Goal: Transaction & Acquisition: Purchase product/service

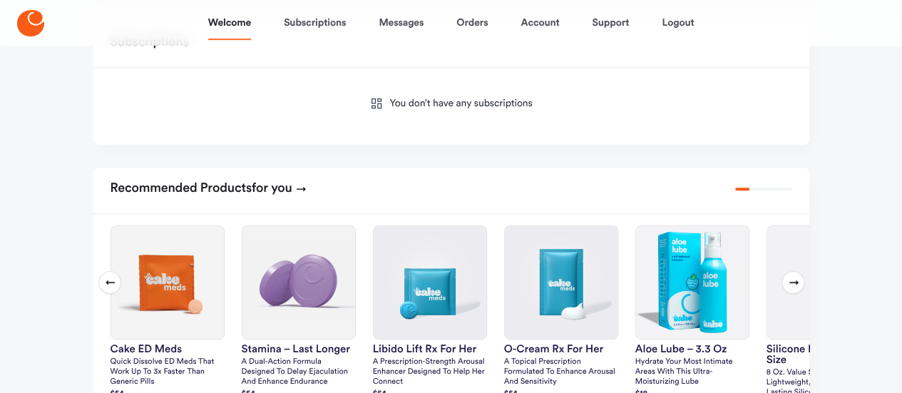
scroll to position [285, 0]
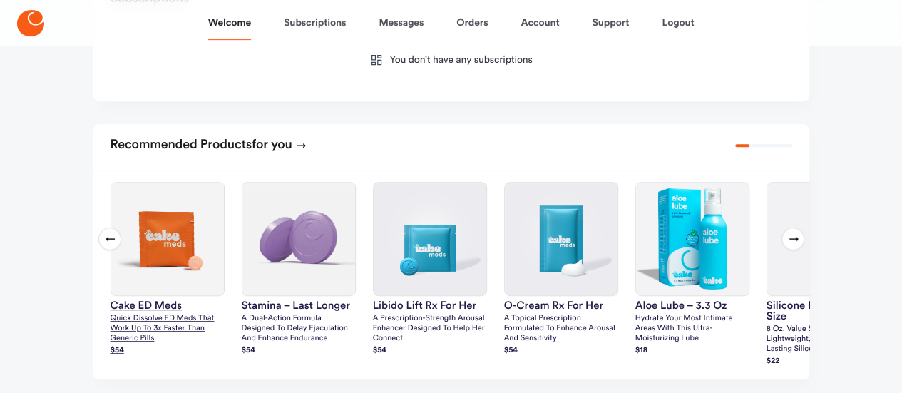
click at [166, 247] on img at bounding box center [167, 238] width 113 height 113
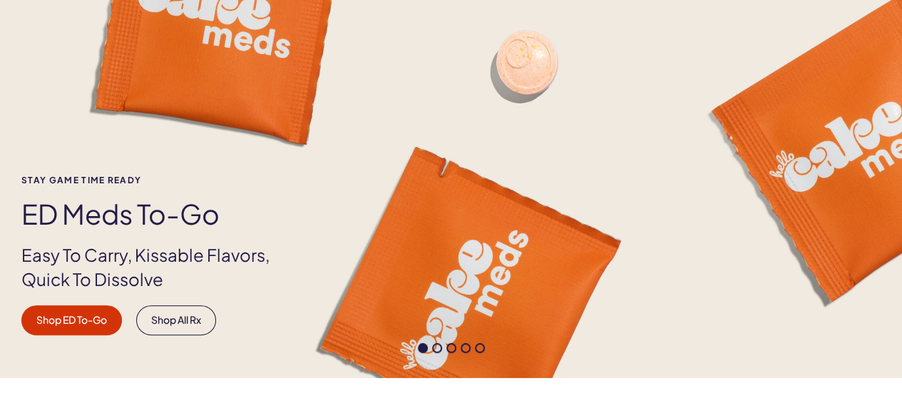
scroll to position [143, 0]
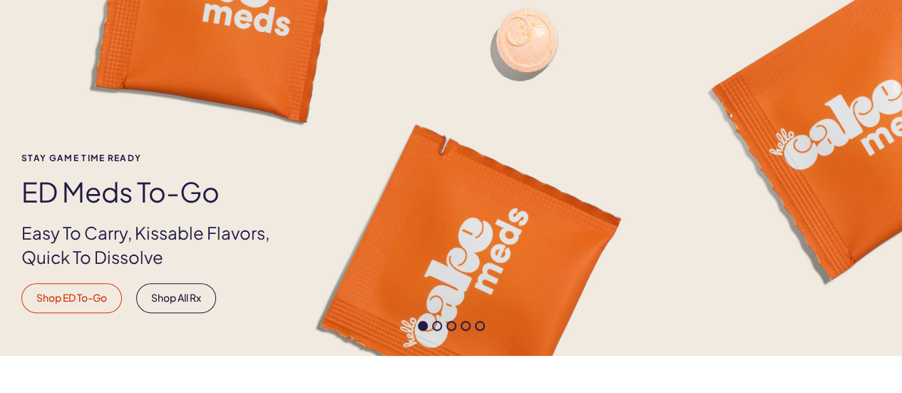
click at [61, 294] on link "Shop ED To-Go" at bounding box center [71, 298] width 100 height 30
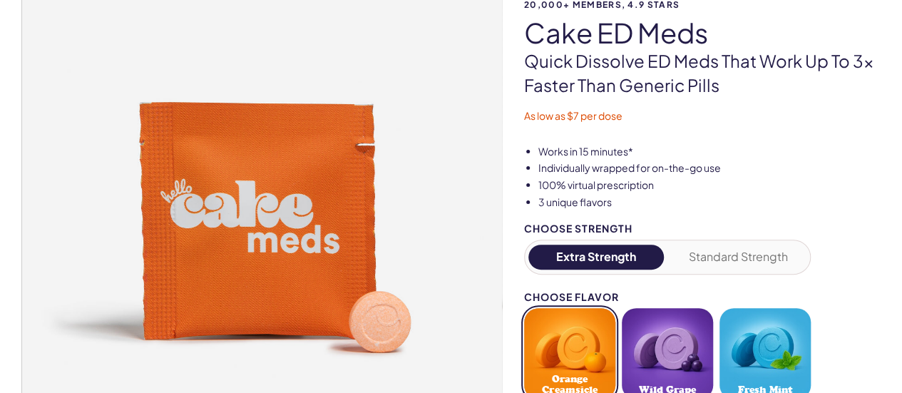
scroll to position [143, 0]
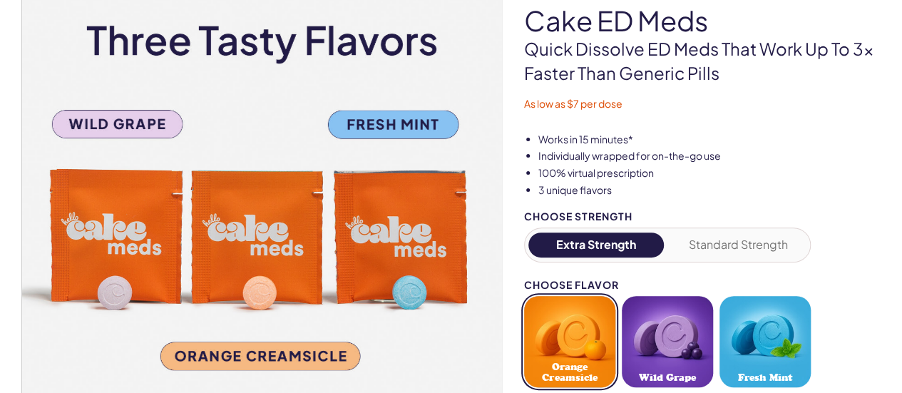
click at [577, 326] on button "Orange Creamsicle" at bounding box center [569, 341] width 91 height 91
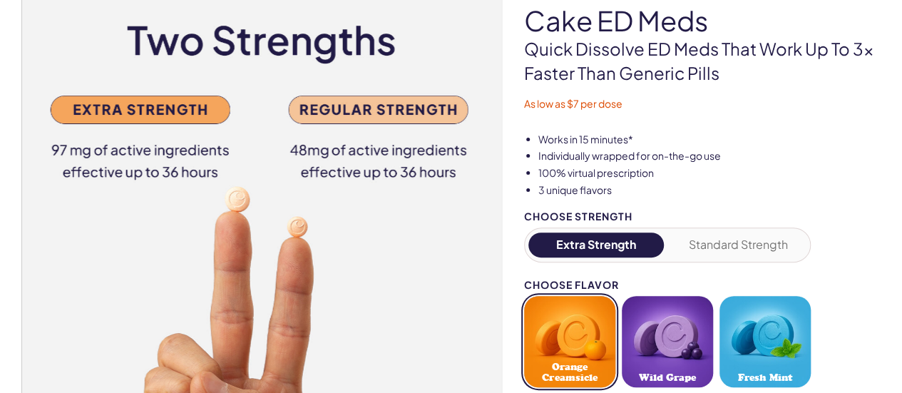
click at [781, 328] on button "Fresh Mint" at bounding box center [764, 341] width 91 height 91
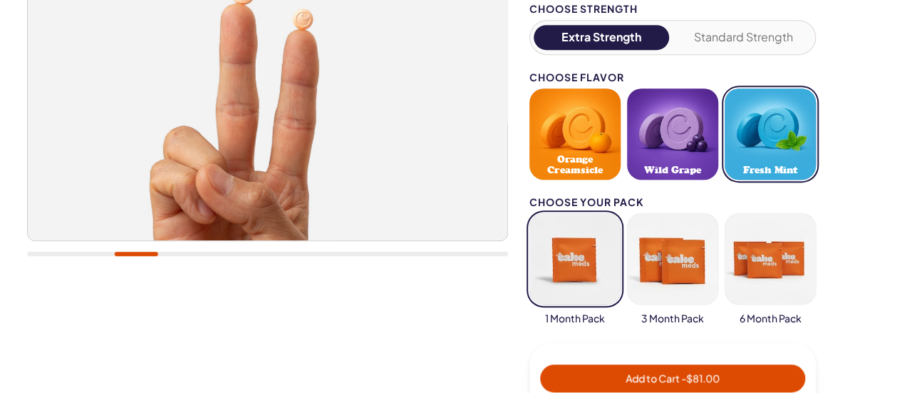
scroll to position [356, 0]
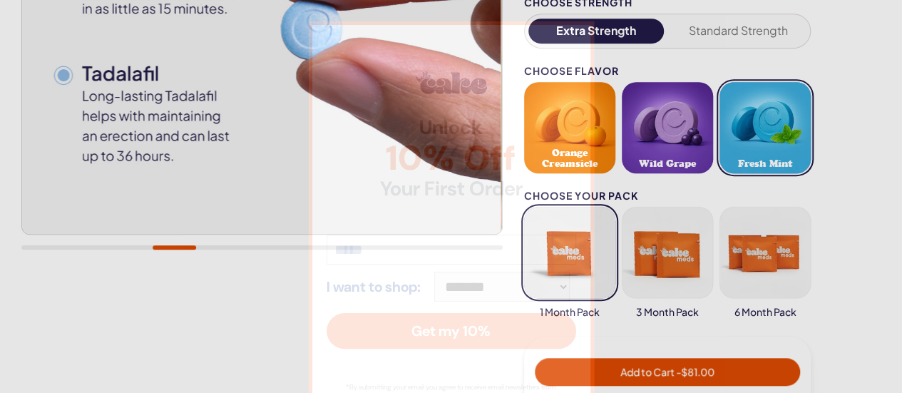
click at [646, 371] on div "**********" at bounding box center [451, 196] width 902 height 393
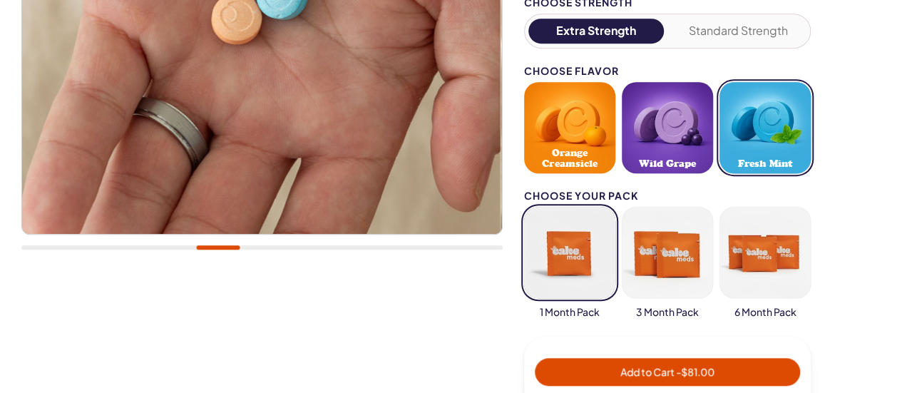
click at [639, 366] on span "Add to Cart - $81.00" at bounding box center [667, 371] width 94 height 13
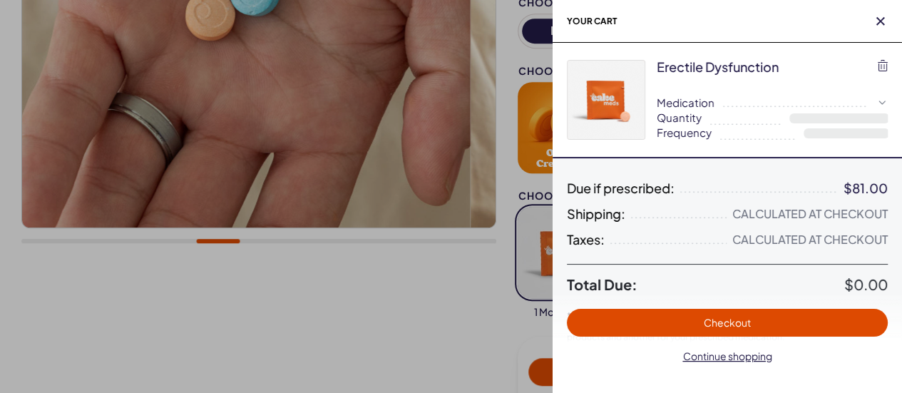
select select "*"
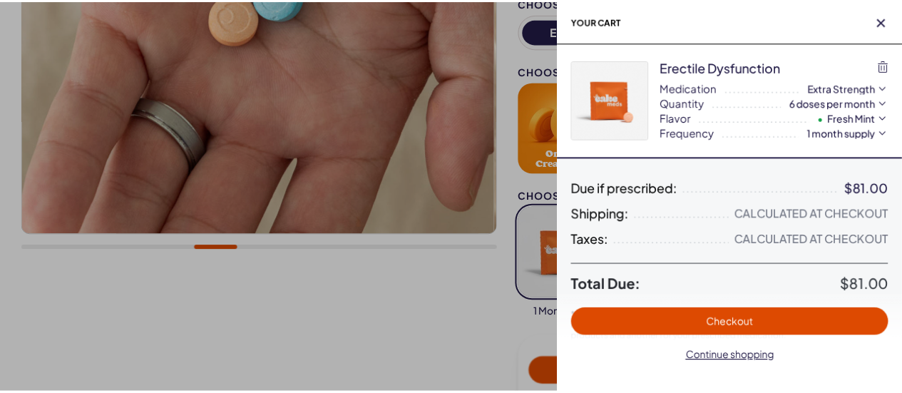
scroll to position [0, 0]
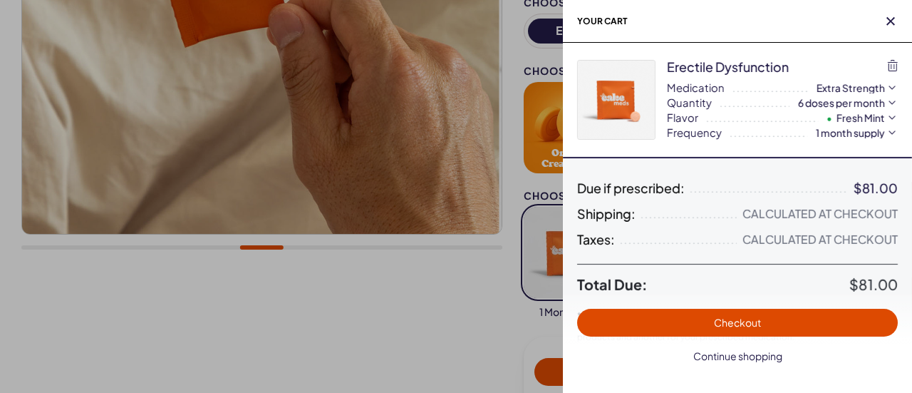
click at [702, 356] on span "Continue shopping" at bounding box center [737, 355] width 89 height 13
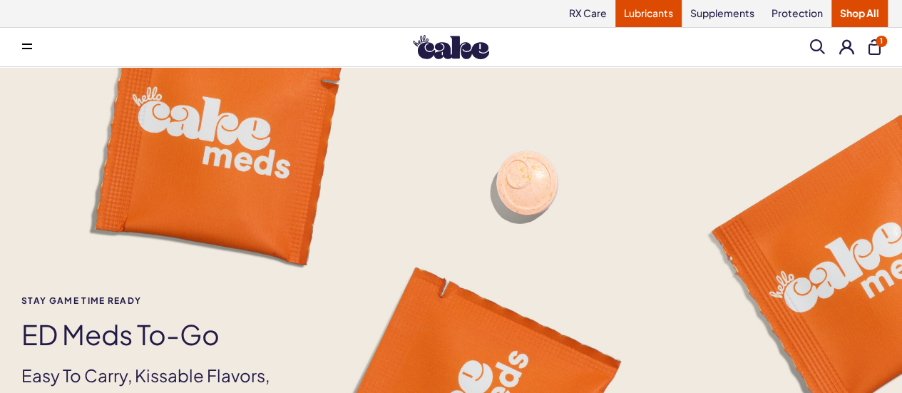
click at [649, 11] on link "Lubricants" at bounding box center [648, 13] width 66 height 27
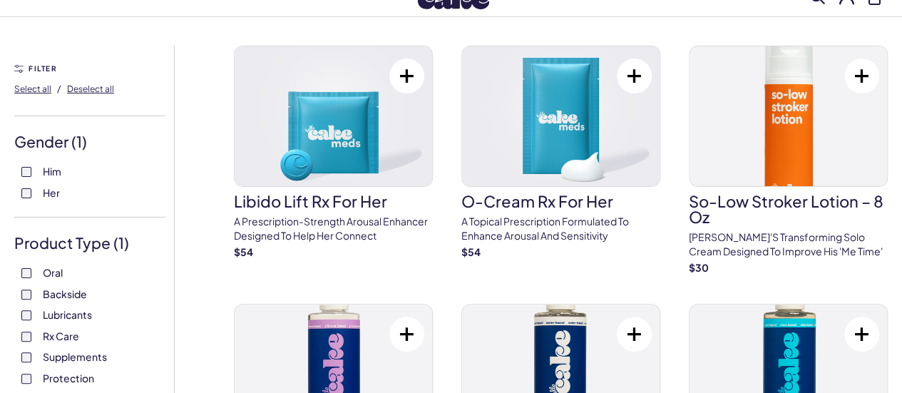
scroll to position [71, 0]
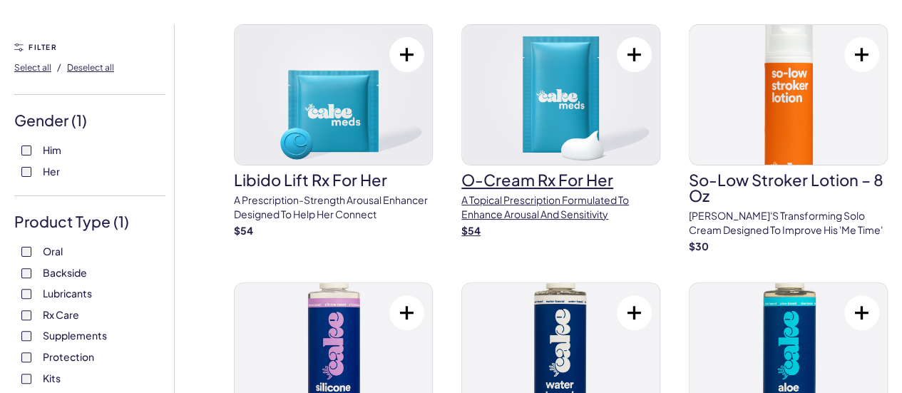
click at [461, 187] on h3 "O-Cream Rx for Her" at bounding box center [560, 180] width 199 height 16
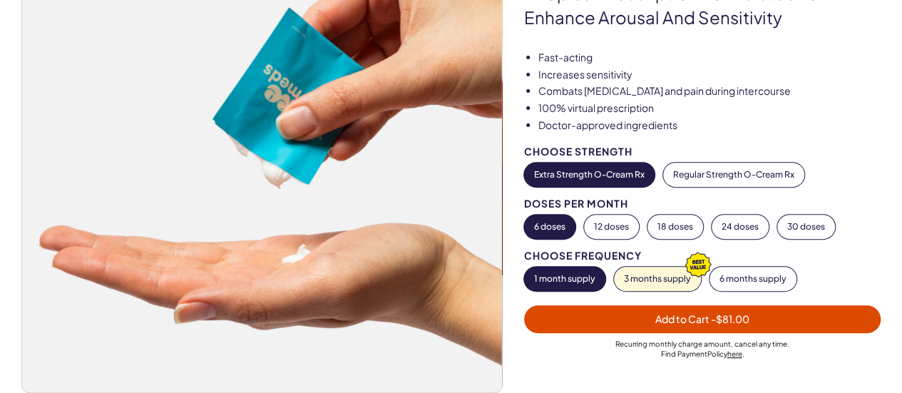
scroll to position [214, 0]
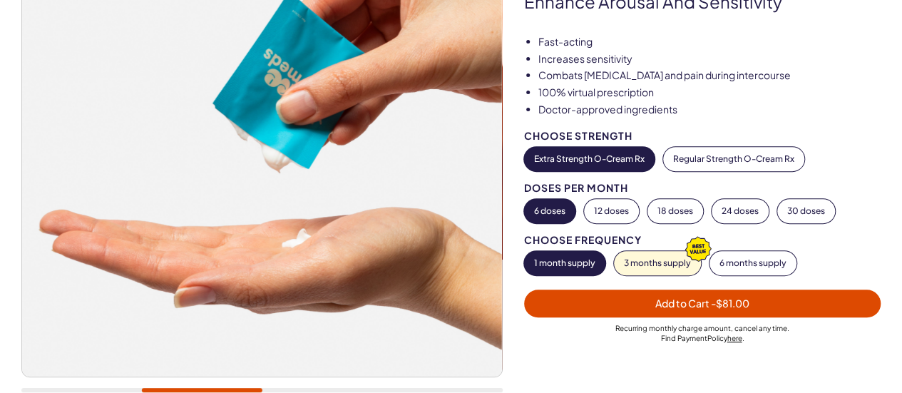
click at [690, 303] on span "Add to Cart - $81.00" at bounding box center [702, 302] width 94 height 13
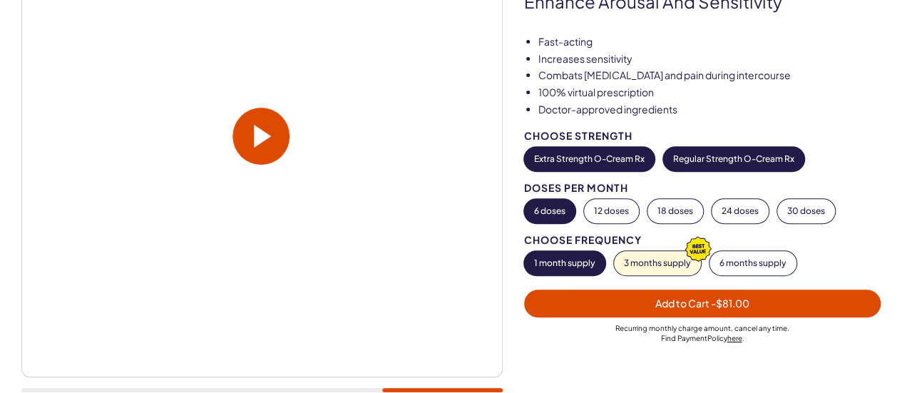
click at [720, 160] on button "Regular Strength O-Cream Rx" at bounding box center [733, 159] width 141 height 24
click at [708, 295] on span "Add to Cart - $54.00" at bounding box center [701, 303] width 339 height 16
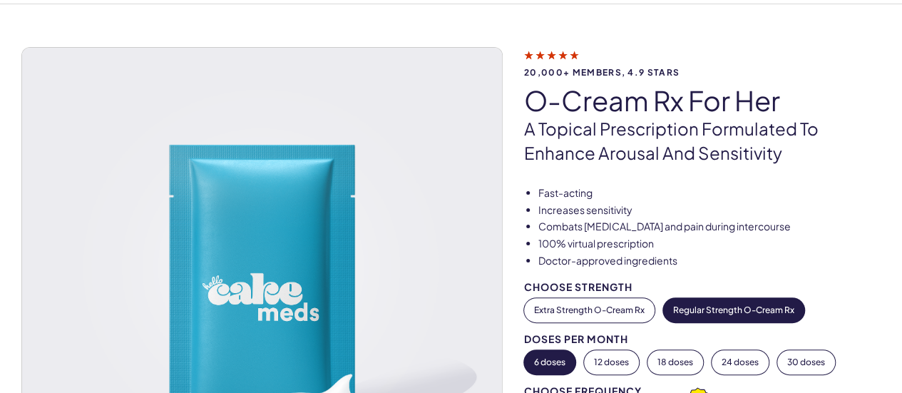
scroll to position [0, 0]
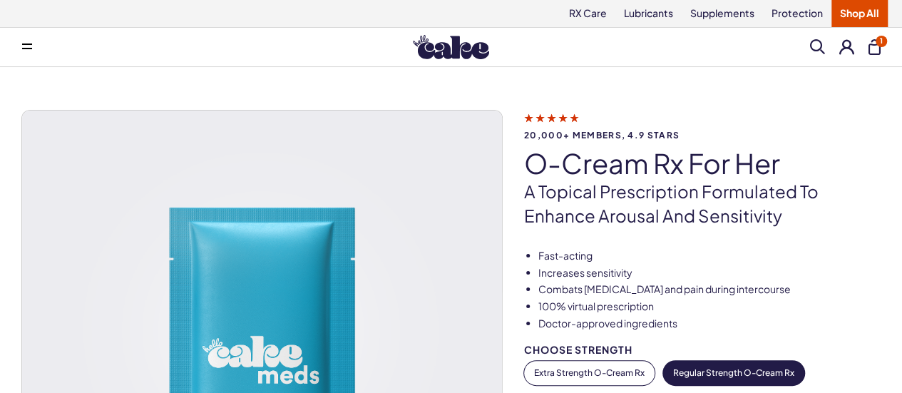
click at [874, 48] on button "1" at bounding box center [874, 47] width 12 height 16
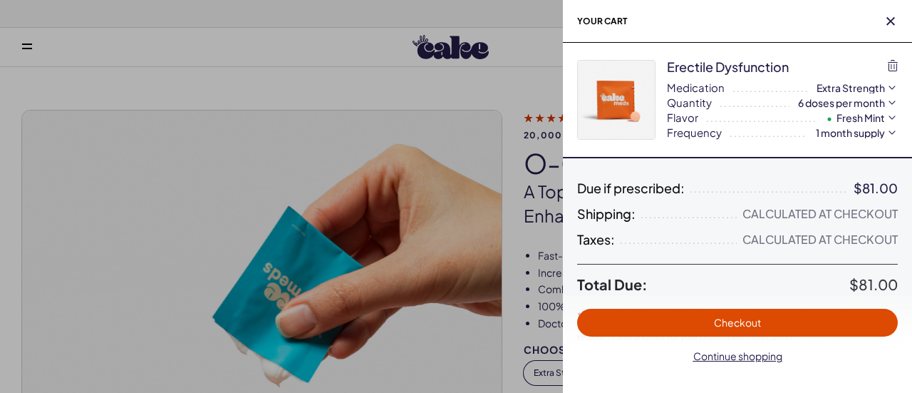
click at [492, 130] on div at bounding box center [456, 196] width 912 height 393
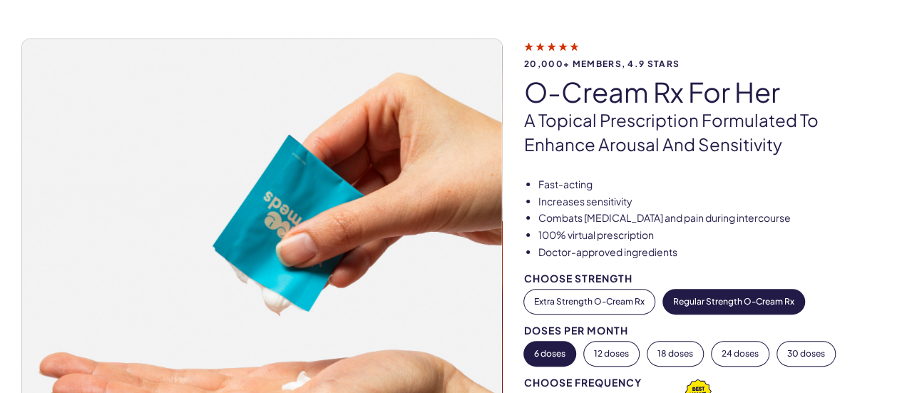
scroll to position [143, 0]
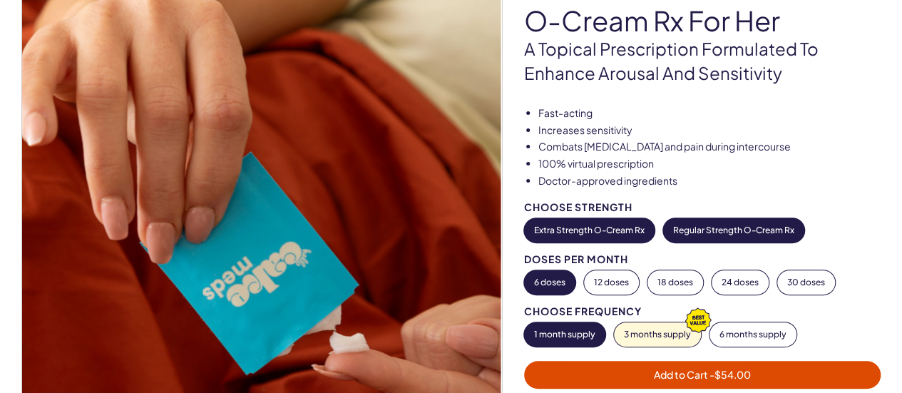
click at [567, 222] on button "Extra Strength O-Cream Rx" at bounding box center [589, 230] width 130 height 24
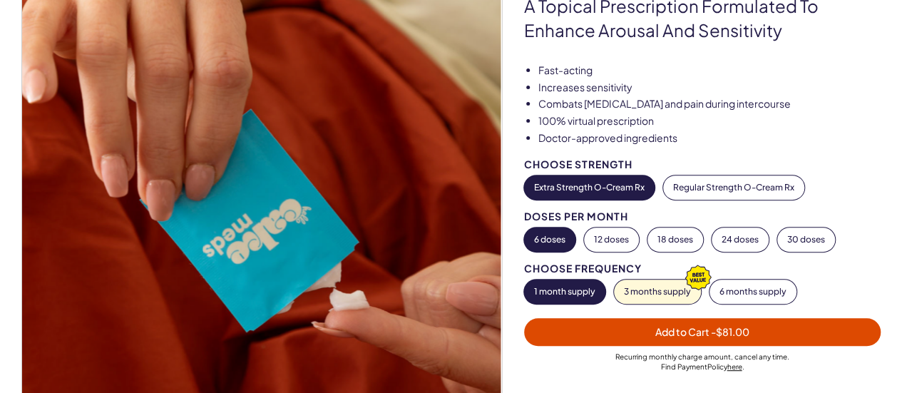
scroll to position [214, 0]
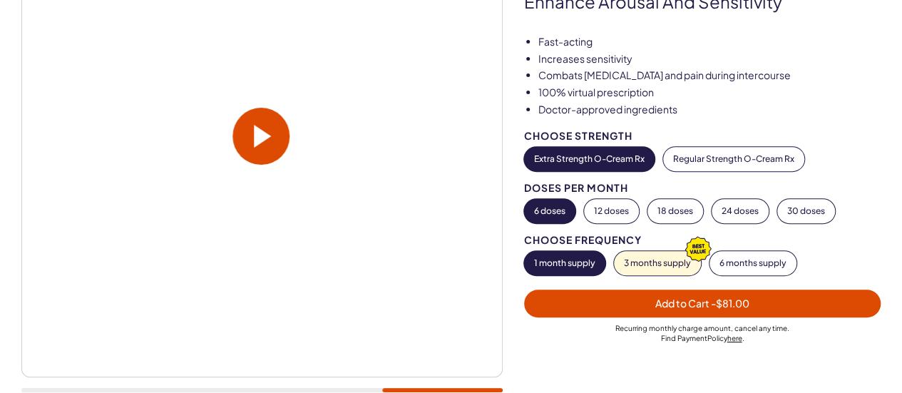
click at [708, 299] on span "Add to Cart - $81.00" at bounding box center [702, 302] width 94 height 13
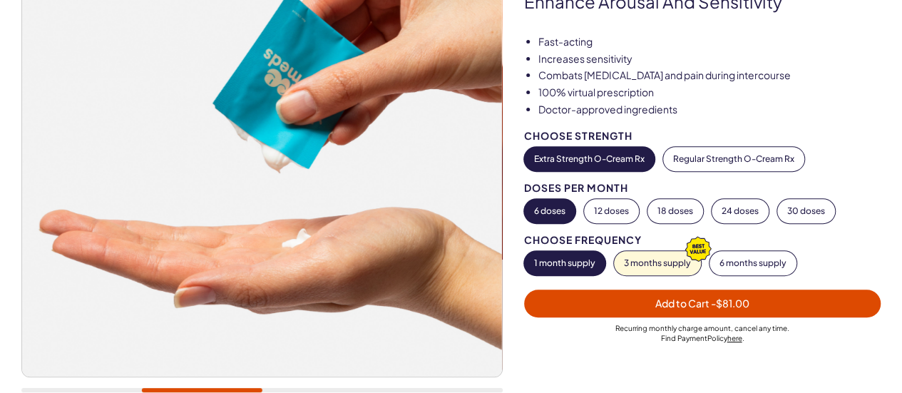
click at [716, 304] on span "- $81.00" at bounding box center [730, 302] width 38 height 13
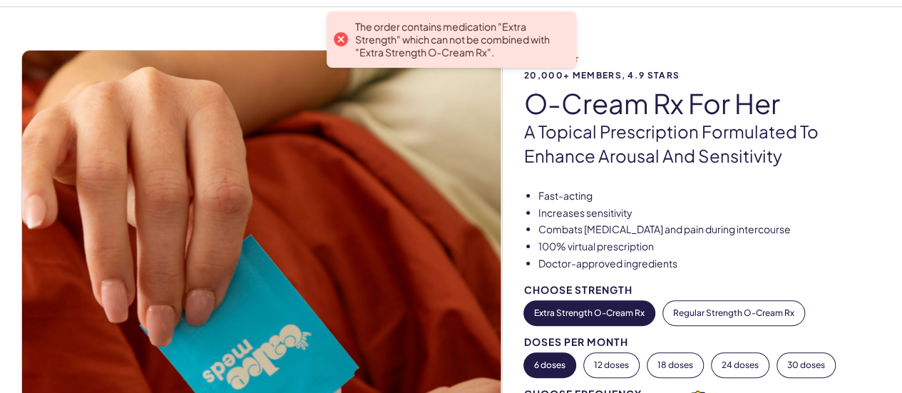
scroll to position [0, 0]
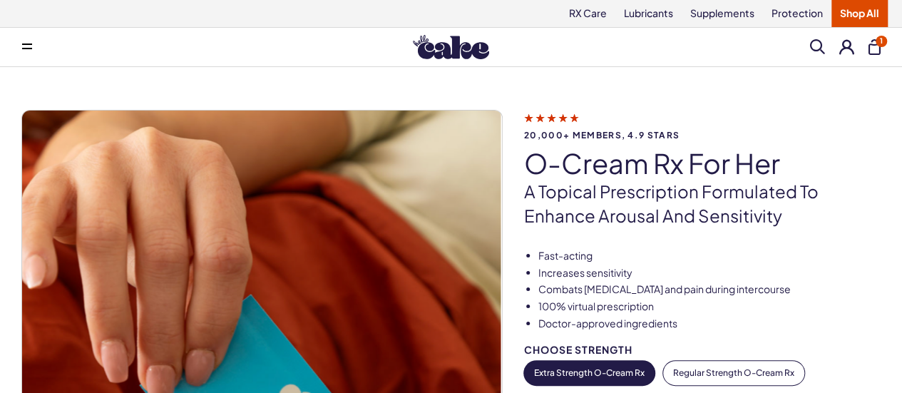
click at [865, 43] on div "Search Clear All 1" at bounding box center [845, 47] width 71 height 16
click at [873, 45] on button "1" at bounding box center [874, 47] width 12 height 16
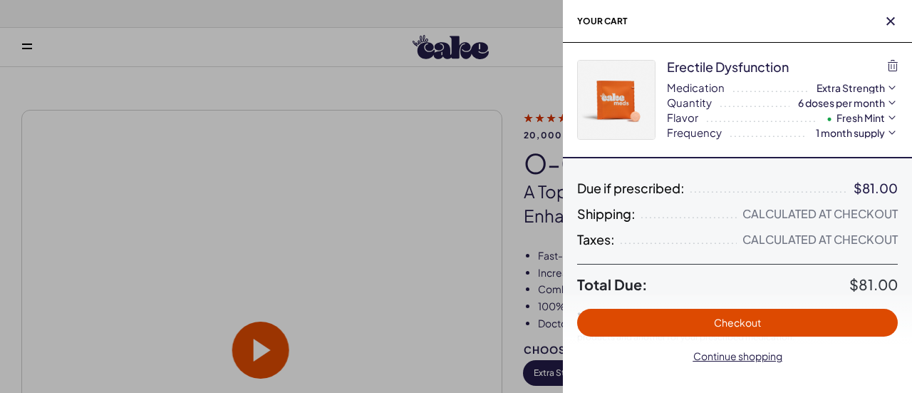
click at [891, 86] on icon "button" at bounding box center [892, 88] width 14 height 14
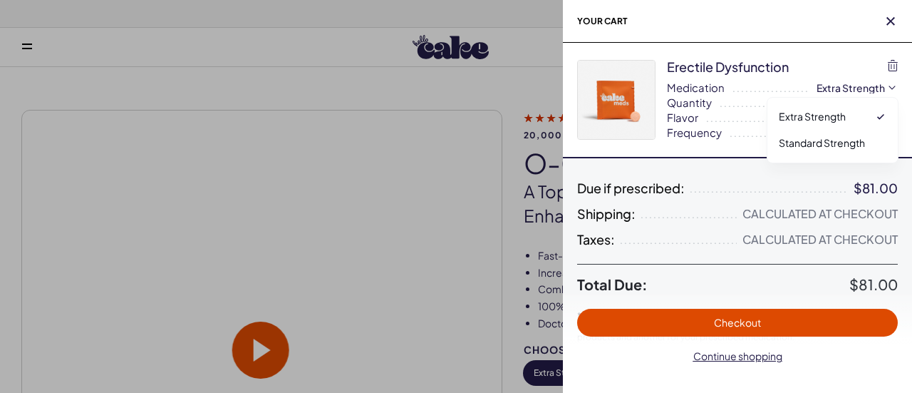
select select "*"
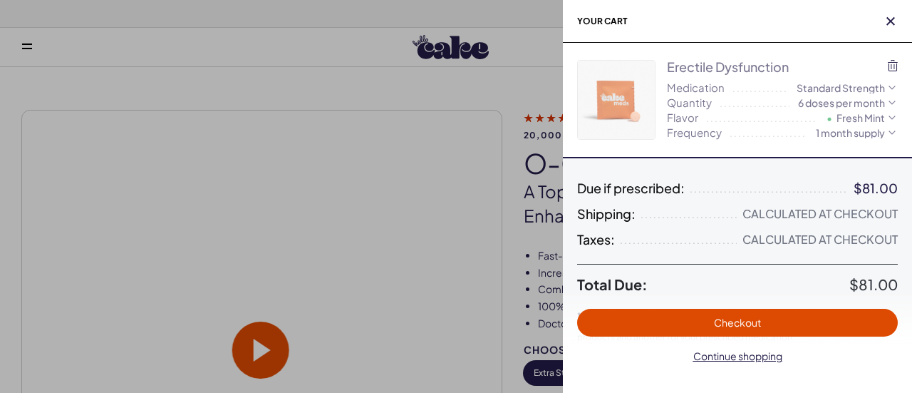
select select "*"
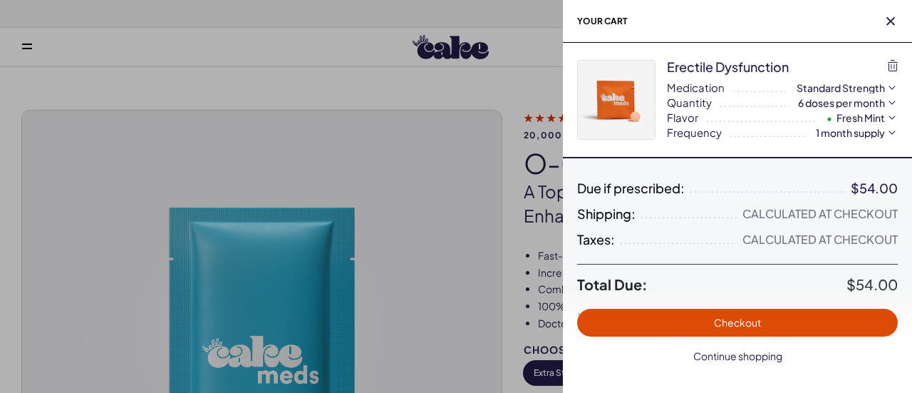
click at [731, 354] on span "Continue shopping" at bounding box center [737, 355] width 89 height 13
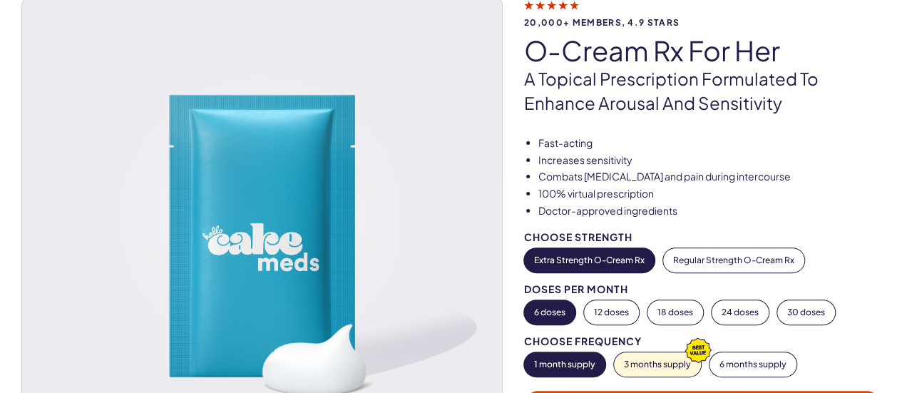
scroll to position [143, 0]
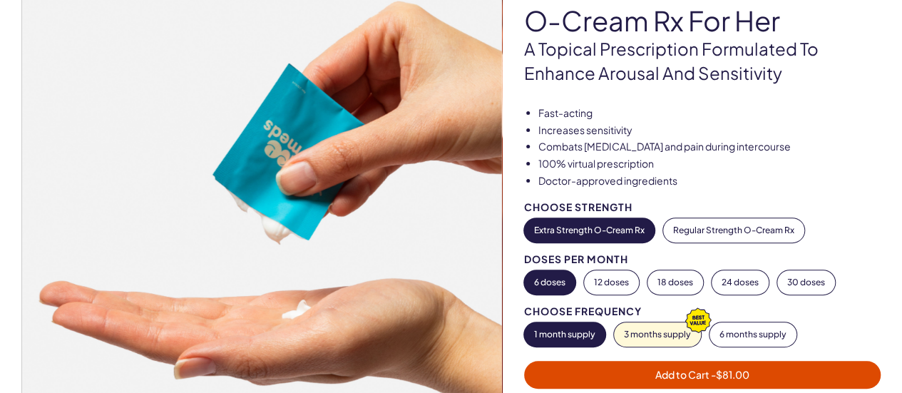
click at [711, 376] on span "- $81.00" at bounding box center [730, 374] width 38 height 13
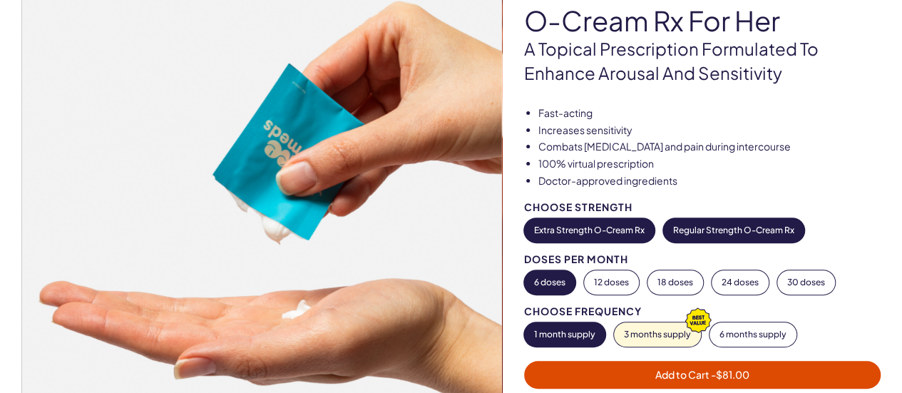
click at [750, 230] on button "Regular Strength O-Cream Rx" at bounding box center [733, 230] width 141 height 24
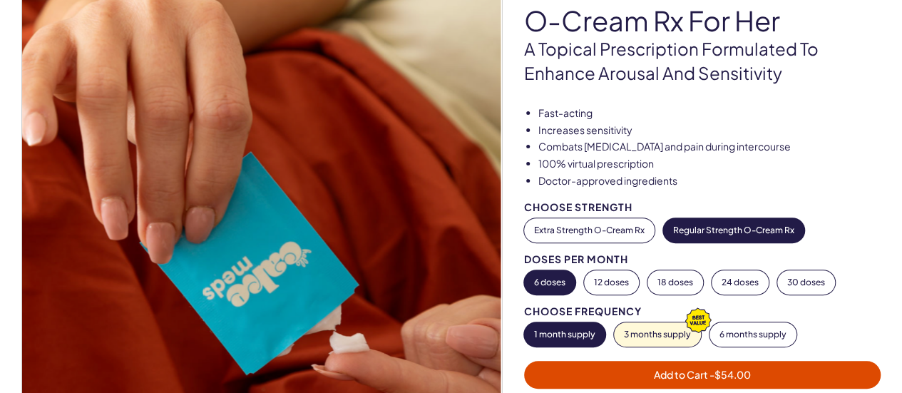
click at [710, 374] on span "- $54.00" at bounding box center [729, 374] width 41 height 13
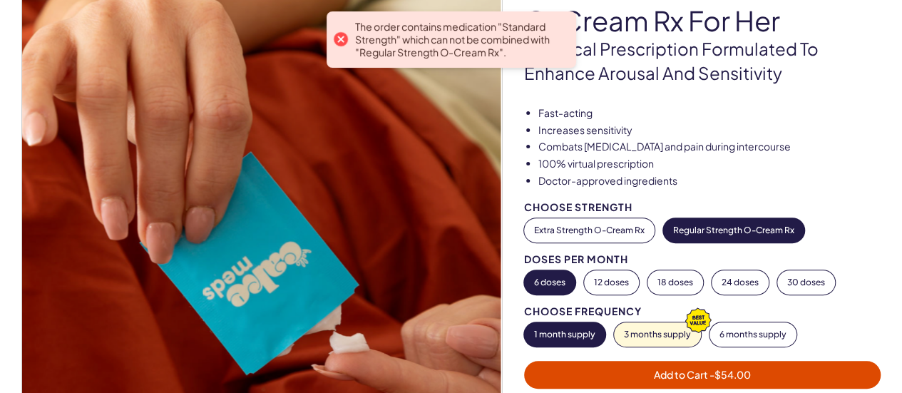
click at [339, 37] on div at bounding box center [340, 39] width 20 height 20
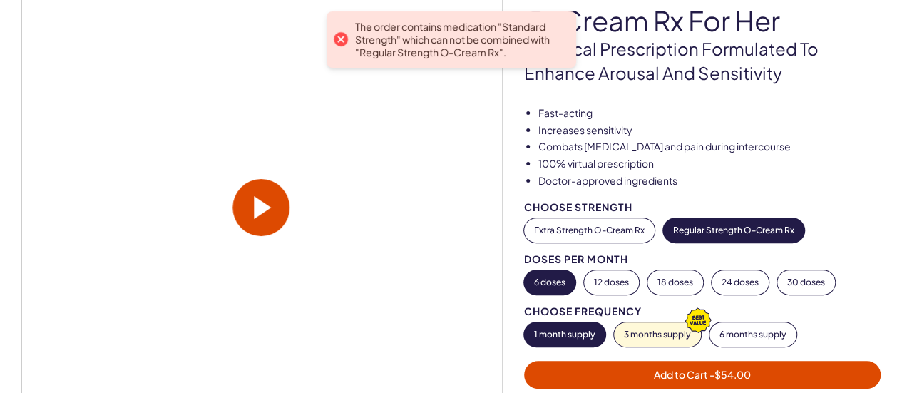
drag, startPoint x: 339, startPoint y: 37, endPoint x: 301, endPoint y: 98, distance: 72.0
click at [301, 98] on video at bounding box center [261, 207] width 480 height 239
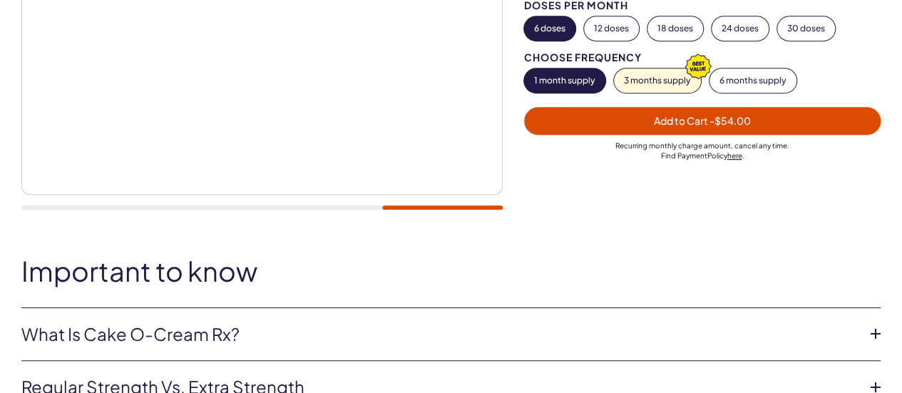
scroll to position [499, 0]
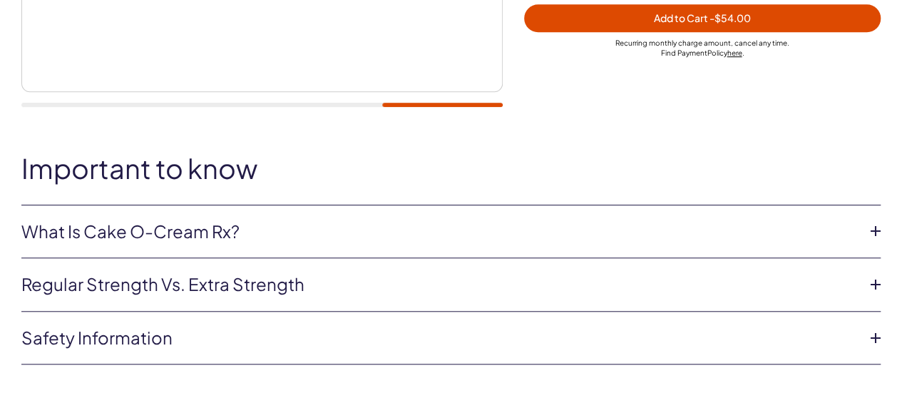
click at [879, 282] on icon at bounding box center [874, 284] width 21 height 21
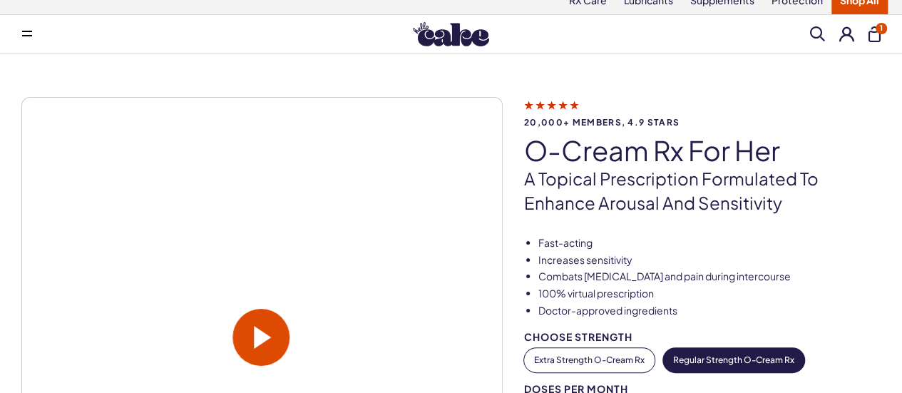
scroll to position [0, 0]
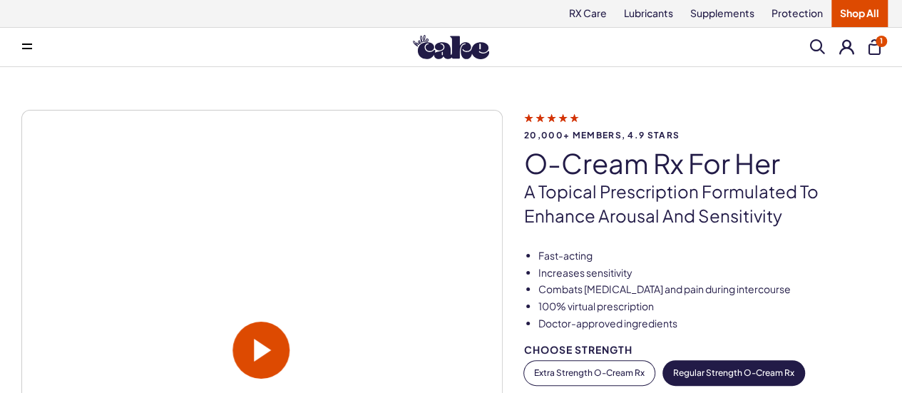
click at [875, 41] on span "1" at bounding box center [880, 41] width 11 height 11
select select "*"
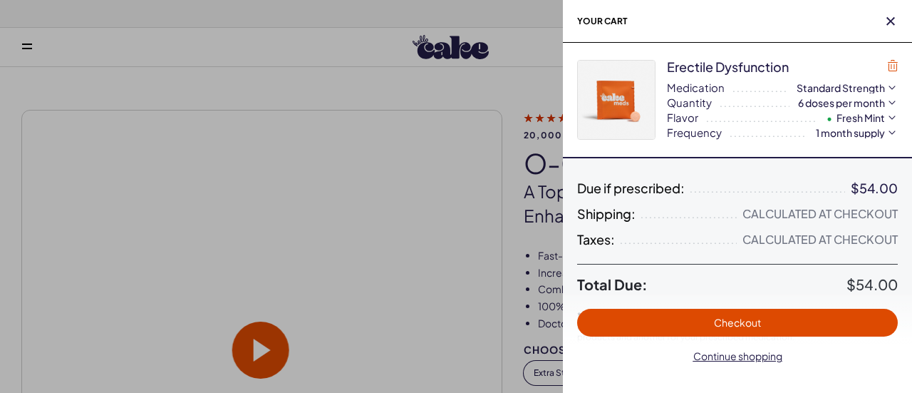
click at [895, 62] on icon "button" at bounding box center [893, 65] width 10 height 11
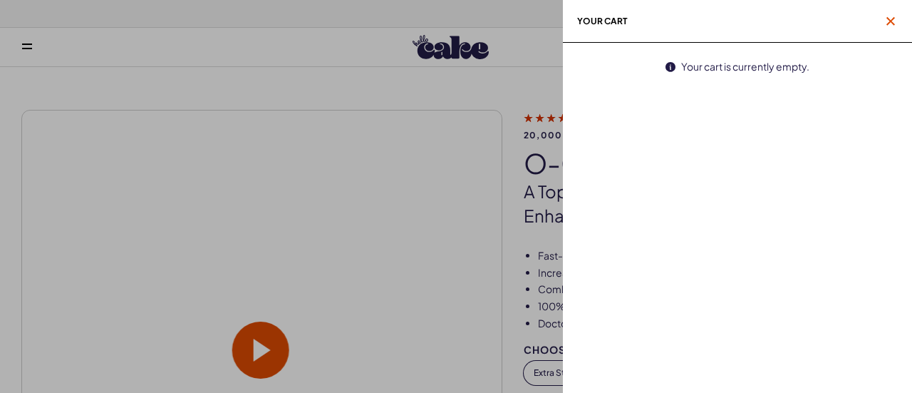
click at [894, 22] on span "button" at bounding box center [891, 21] width 14 height 14
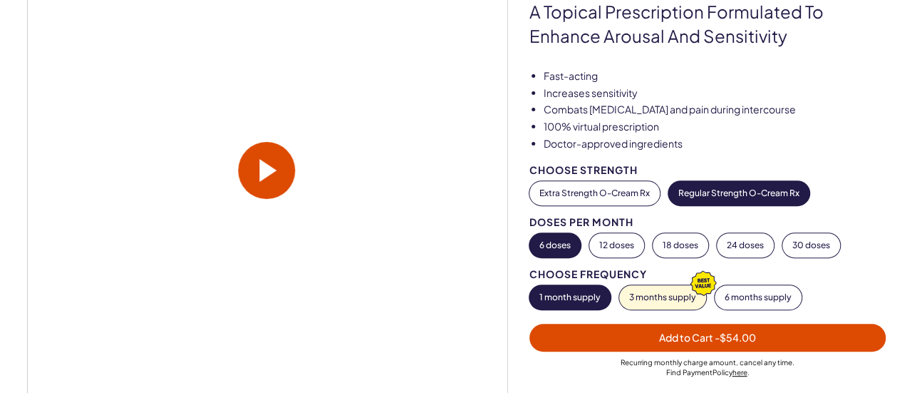
scroll to position [143, 0]
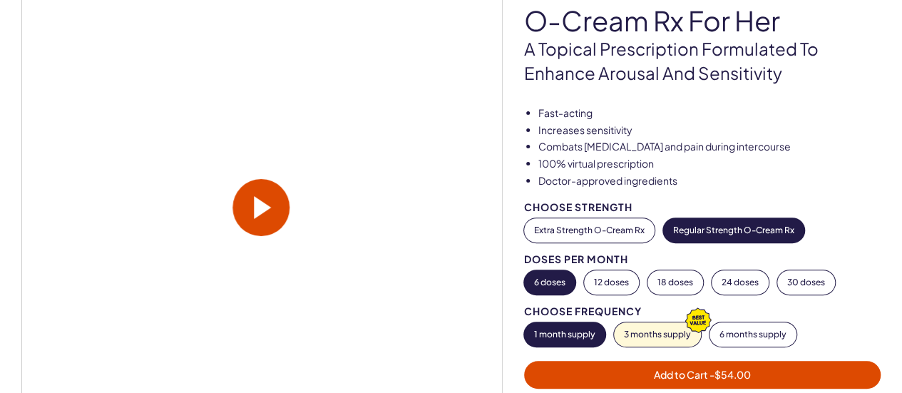
click at [676, 371] on span "Add to Cart - $54.00" at bounding box center [702, 374] width 97 height 13
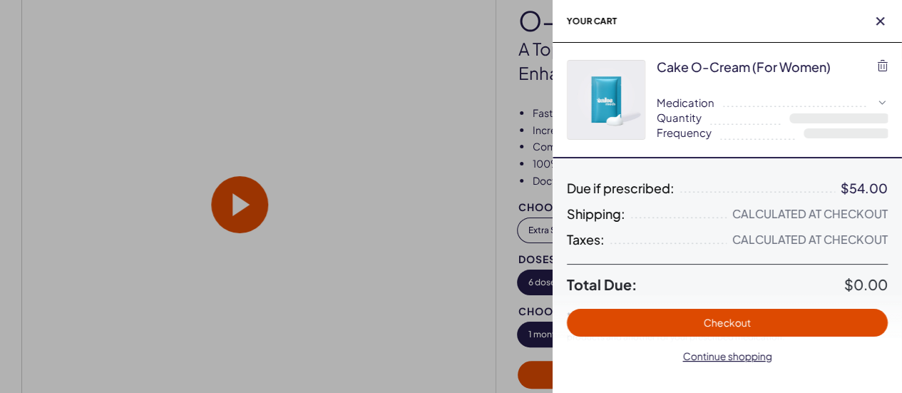
select select "**"
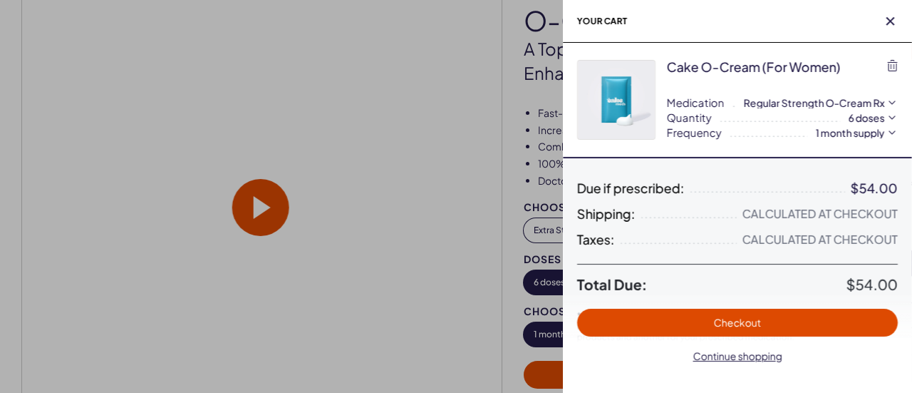
scroll to position [0, 0]
click at [709, 353] on span "Continue shopping" at bounding box center [737, 355] width 89 height 13
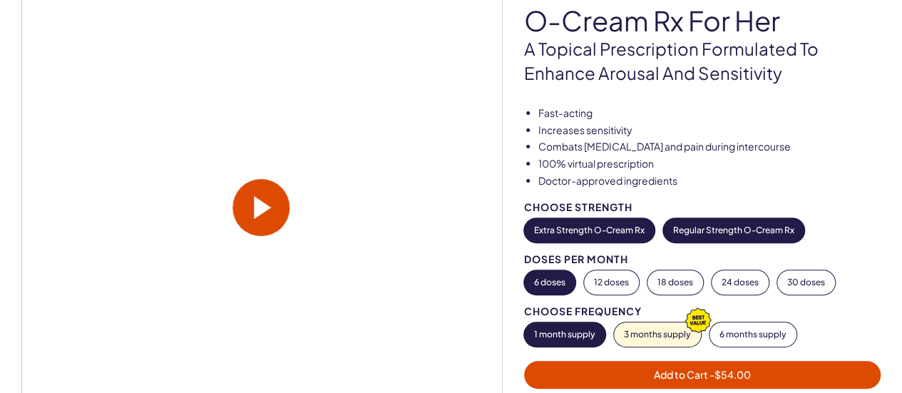
click at [602, 235] on button "Extra Strength O-Cream Rx" at bounding box center [589, 230] width 130 height 24
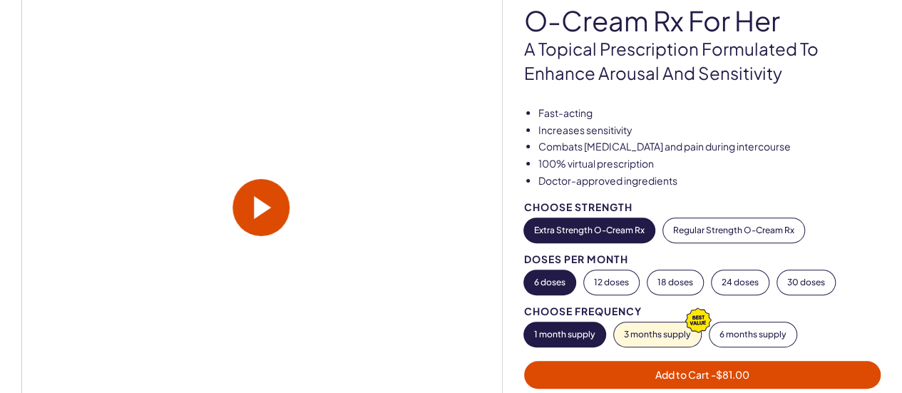
click at [713, 373] on span "- $81.00" at bounding box center [730, 374] width 38 height 13
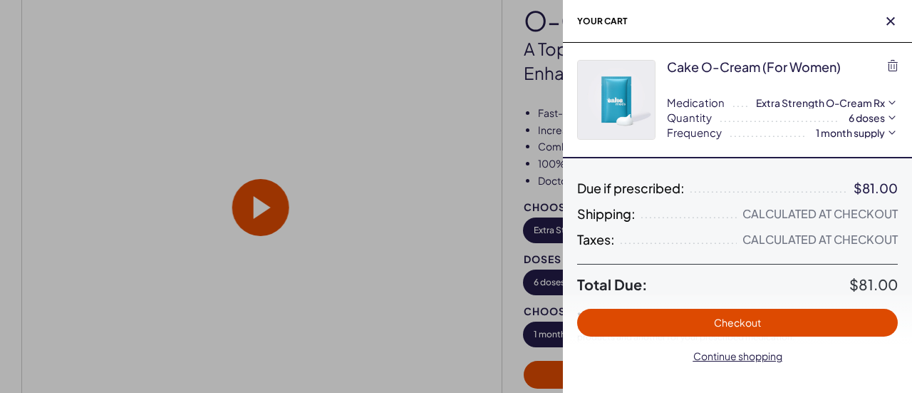
click at [738, 148] on div "**********" at bounding box center [737, 100] width 321 height 114
click at [753, 354] on span "Continue shopping" at bounding box center [737, 355] width 89 height 13
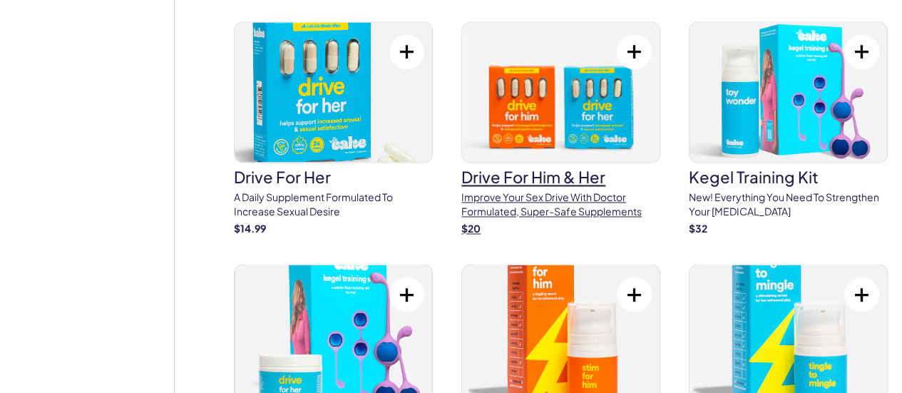
scroll to position [1140, 0]
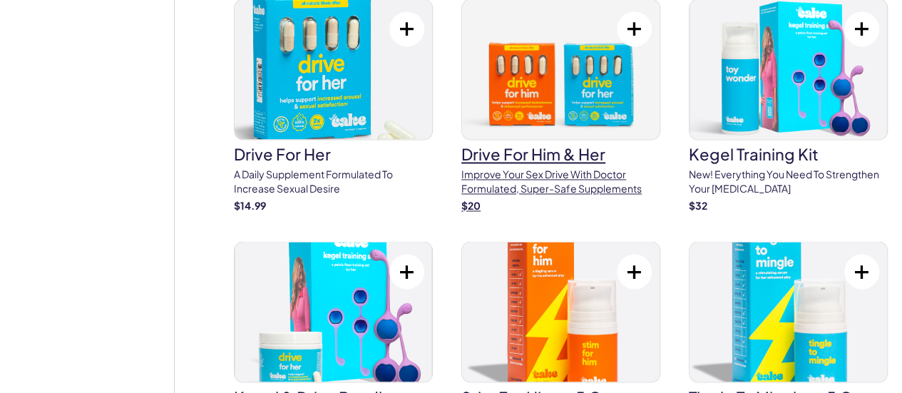
click at [461, 167] on p "Improve your sex drive with doctor formulated, super-safe supplements" at bounding box center [560, 181] width 199 height 28
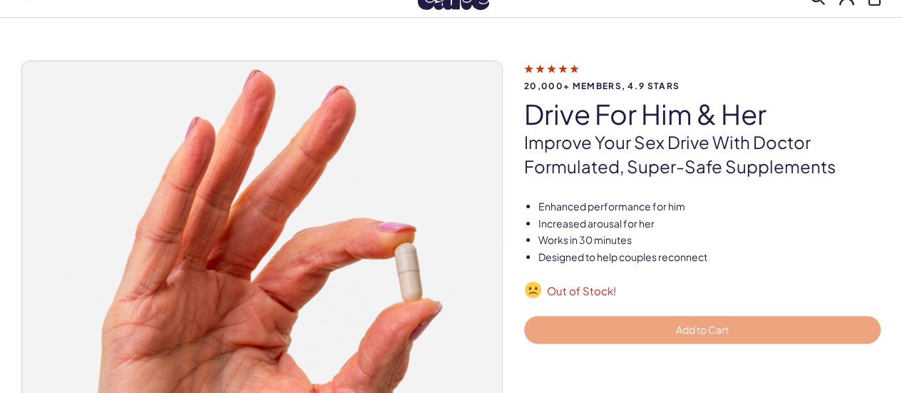
scroll to position [71, 0]
